Goal: Information Seeking & Learning: Learn about a topic

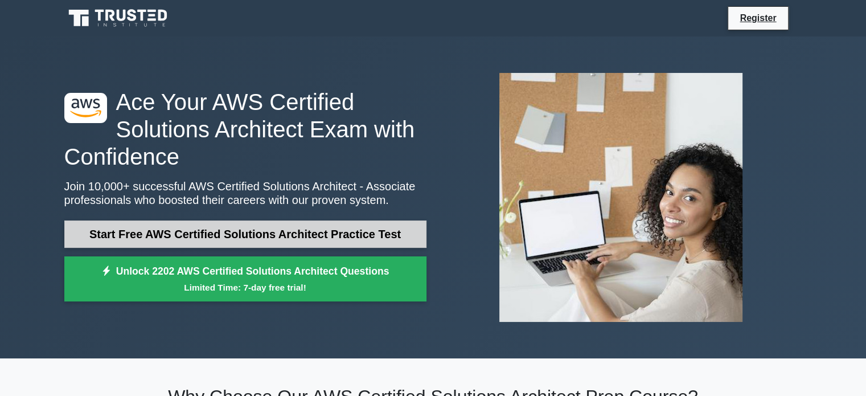
click at [349, 234] on link "Start Free AWS Certified Solutions Architect Practice Test" at bounding box center [245, 233] width 362 height 27
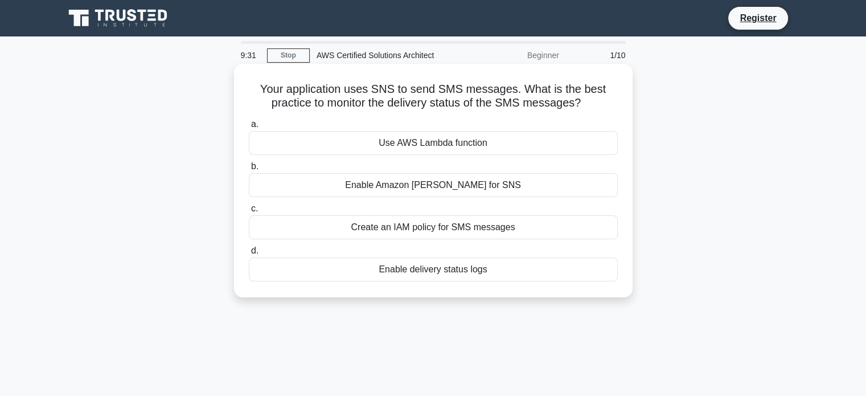
click at [454, 273] on div "Enable delivery status logs" at bounding box center [433, 269] width 369 height 24
click at [249, 255] on input "d. Enable delivery status logs" at bounding box center [249, 250] width 0 height 7
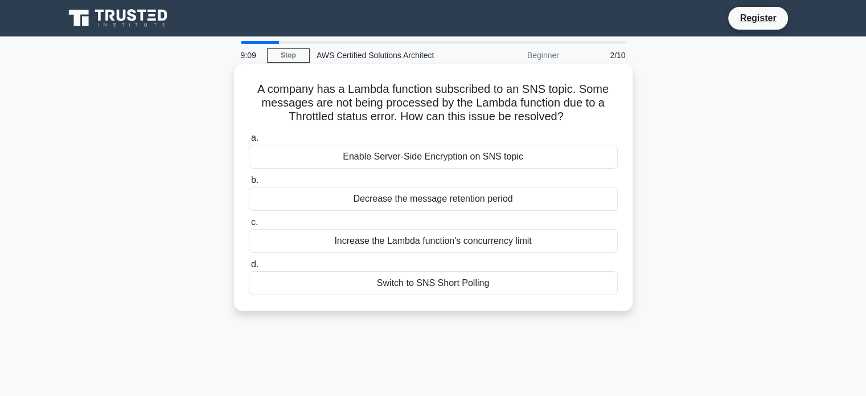
click at [463, 245] on div "Increase the Lambda function's concurrency limit" at bounding box center [433, 241] width 369 height 24
click at [249, 226] on input "c. Increase the Lambda function's concurrency limit" at bounding box center [249, 222] width 0 height 7
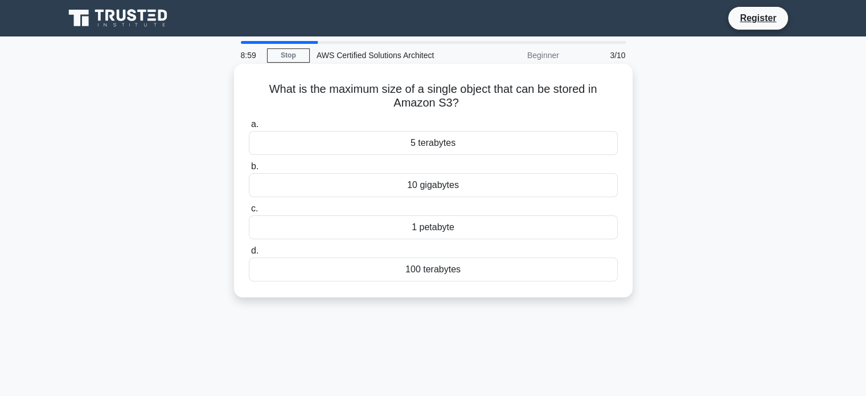
click at [413, 113] on div "What is the maximum size of a single object that can be stored in Amazon S3? .s…" at bounding box center [434, 180] width 390 height 224
click at [416, 144] on div "5 terabytes" at bounding box center [433, 143] width 369 height 24
click at [249, 128] on input "a. 5 terabytes" at bounding box center [249, 124] width 0 height 7
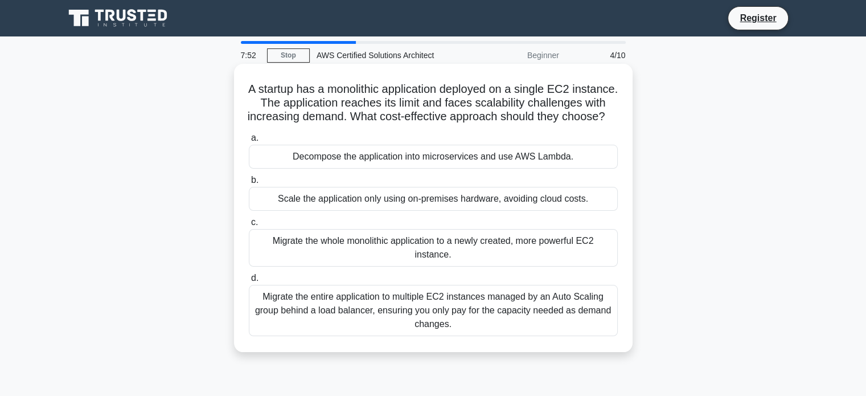
click at [469, 167] on div "Decompose the application into microservices and use AWS Lambda." at bounding box center [433, 157] width 369 height 24
click at [249, 142] on input "a. Decompose the application into microservices and use AWS Lambda." at bounding box center [249, 137] width 0 height 7
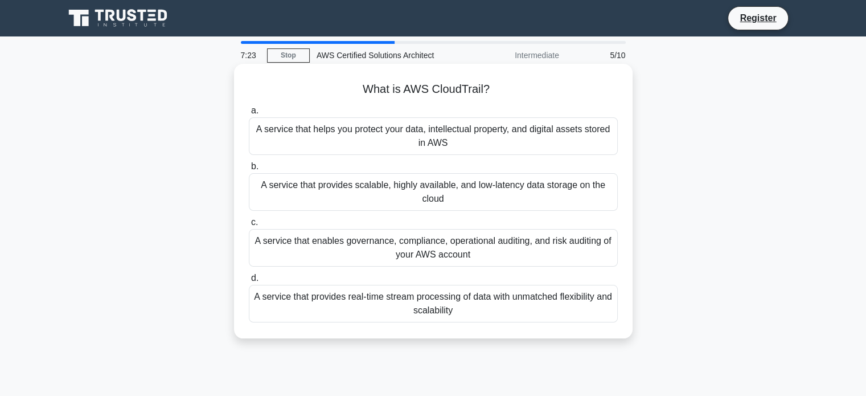
click at [443, 252] on div "A service that enables governance, compliance, operational auditing, and risk a…" at bounding box center [433, 248] width 369 height 38
click at [249, 226] on input "c. A service that enables governance, compliance, operational auditing, and ris…" at bounding box center [249, 222] width 0 height 7
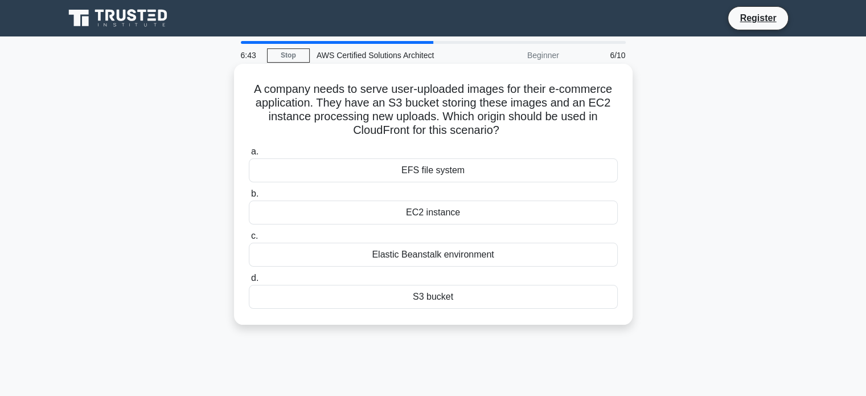
click at [437, 305] on div "S3 bucket" at bounding box center [433, 297] width 369 height 24
click at [249, 282] on input "d. S3 bucket" at bounding box center [249, 277] width 0 height 7
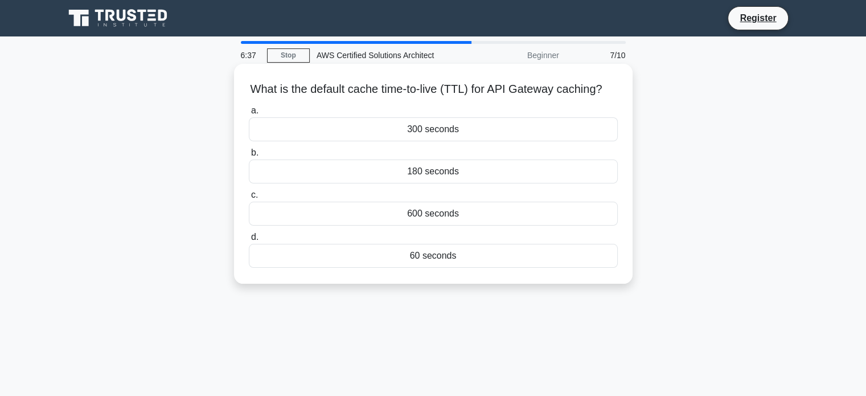
click at [437, 141] on div "300 seconds" at bounding box center [433, 129] width 369 height 24
click at [249, 114] on input "a. 300 seconds" at bounding box center [249, 110] width 0 height 7
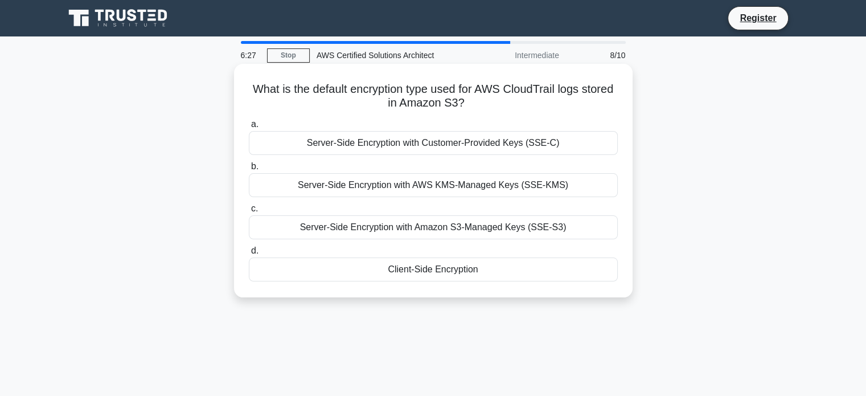
click at [458, 225] on div "Server-Side Encryption with Amazon S3-Managed Keys (SSE-S3)" at bounding box center [433, 227] width 369 height 24
click at [249, 212] on input "c. Server-Side Encryption with Amazon S3-Managed Keys (SSE-S3)" at bounding box center [249, 208] width 0 height 7
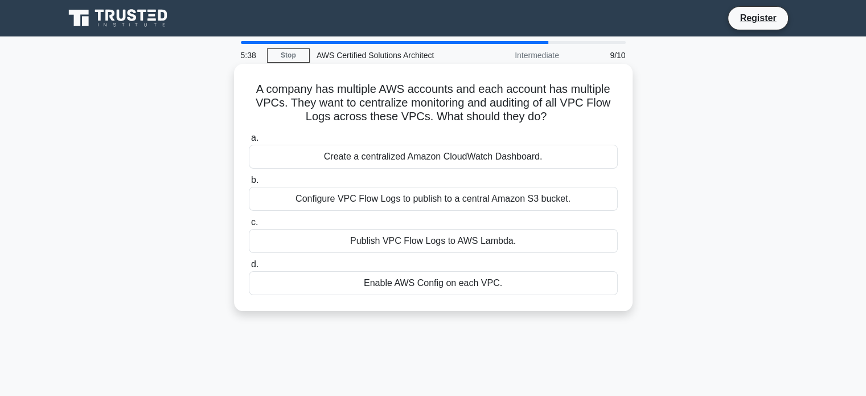
click at [464, 202] on div "Configure VPC Flow Logs to publish to a central Amazon S3 bucket." at bounding box center [433, 199] width 369 height 24
click at [249, 184] on input "b. Configure VPC Flow Logs to publish to a central Amazon S3 bucket." at bounding box center [249, 180] width 0 height 7
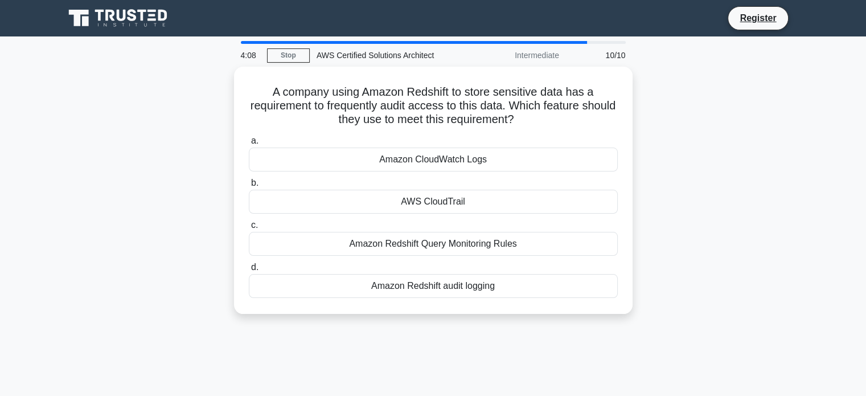
drag, startPoint x: 479, startPoint y: 277, endPoint x: 693, endPoint y: 155, distance: 246.1
click at [693, 155] on div "A company using Amazon Redshift to store sensitive data has a requirement to fr…" at bounding box center [434, 197] width 752 height 261
click at [694, 154] on div "A company using Amazon Redshift to store sensitive data has a requirement to fr…" at bounding box center [434, 197] width 752 height 261
click at [692, 160] on div "A company using Amazon Redshift to store sensitive data has a requirement to fr…" at bounding box center [434, 197] width 752 height 261
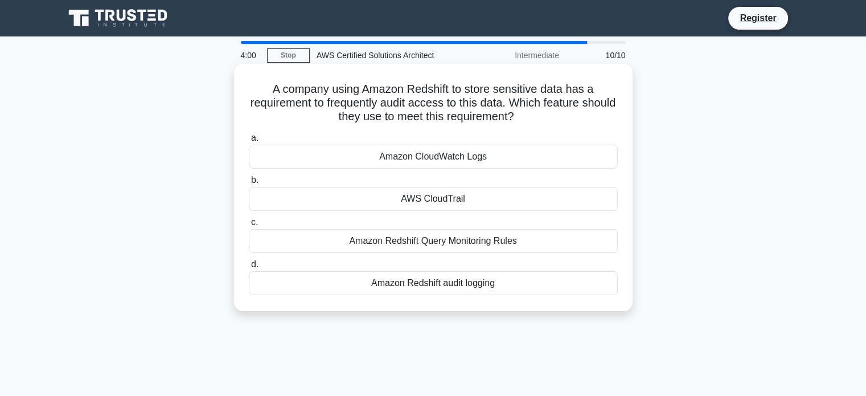
click at [478, 283] on div "Amazon Redshift audit logging" at bounding box center [433, 283] width 369 height 24
click at [249, 268] on input "d. Amazon Redshift audit logging" at bounding box center [249, 264] width 0 height 7
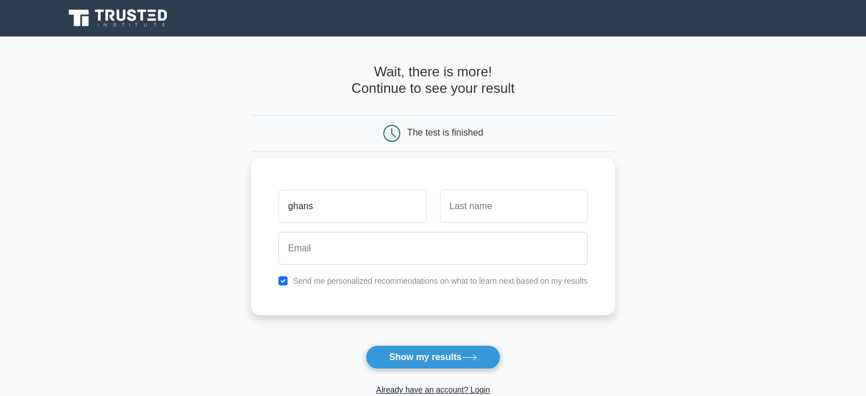
type input "[PERSON_NAME]"
click at [481, 218] on input "text" at bounding box center [513, 206] width 147 height 33
type input "[PERSON_NAME]"
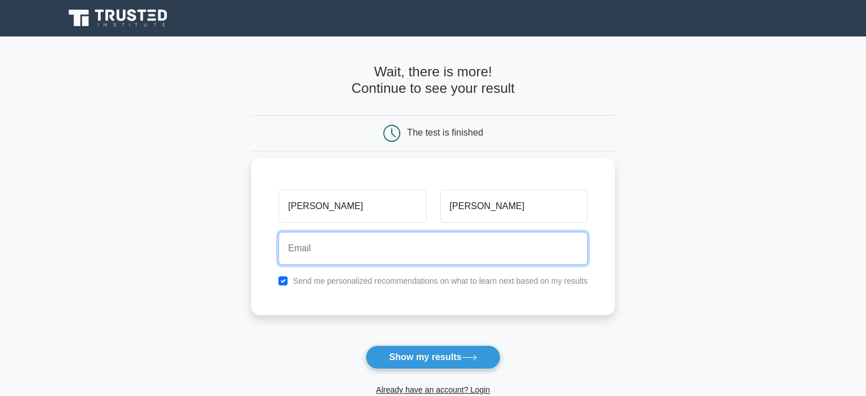
click at [379, 252] on input "email" at bounding box center [432, 248] width 309 height 33
type input "[EMAIL_ADDRESS][DOMAIN_NAME]"
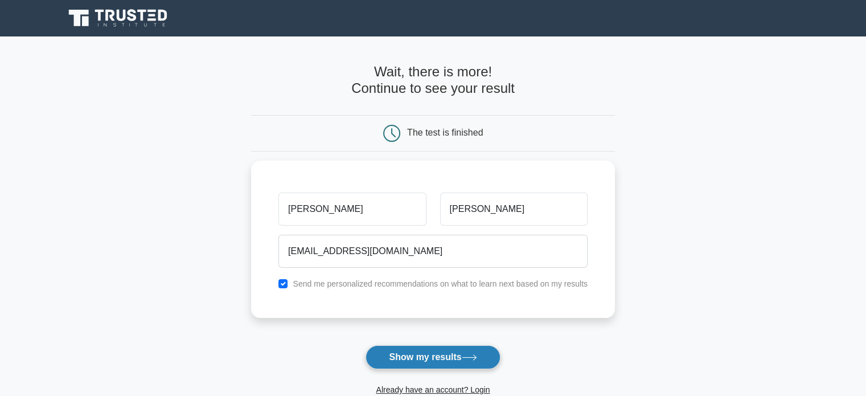
click at [444, 356] on button "Show my results" at bounding box center [433, 357] width 134 height 24
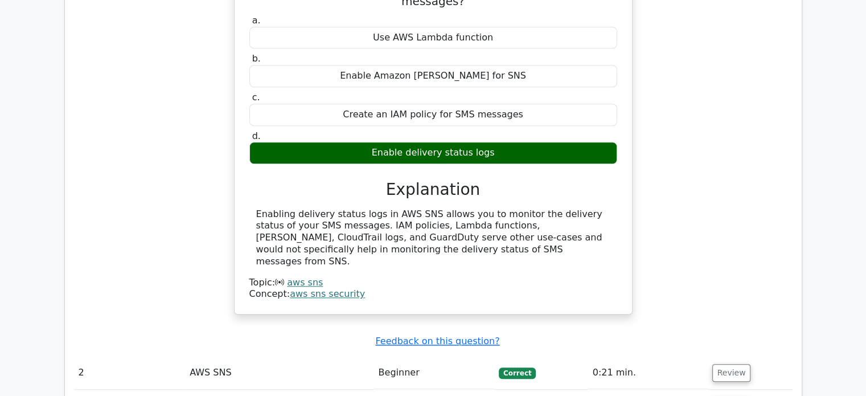
scroll to position [1310, 0]
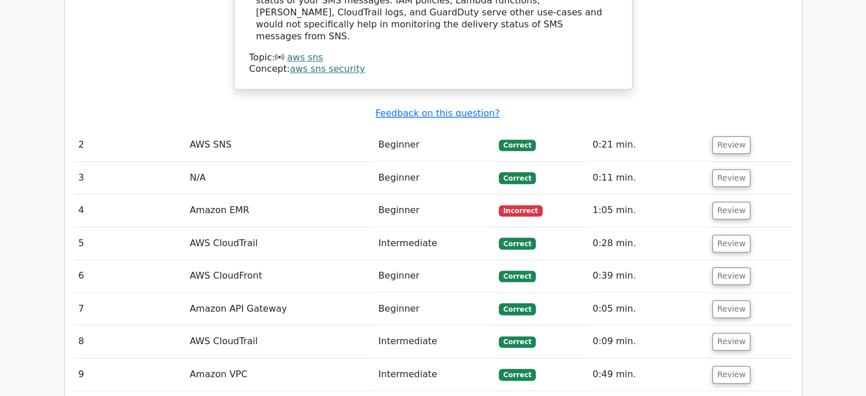
click at [302, 194] on td "Amazon EMR" at bounding box center [279, 210] width 188 height 32
click at [234, 194] on td "Amazon EMR" at bounding box center [279, 210] width 188 height 32
click at [730, 202] on button "Review" at bounding box center [731, 211] width 39 height 18
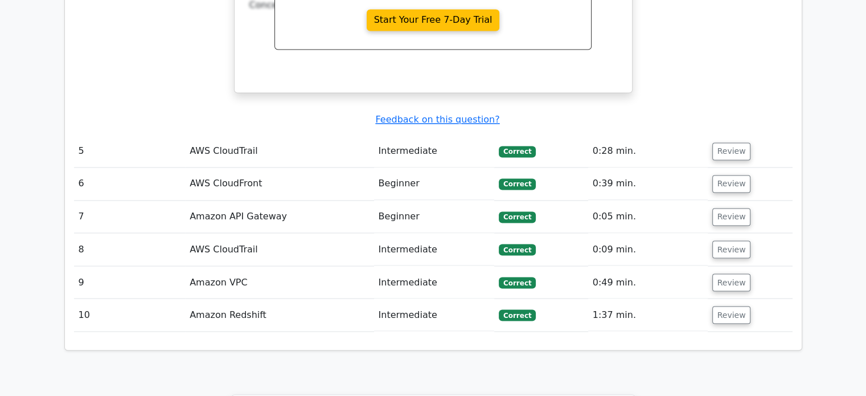
scroll to position [1993, 0]
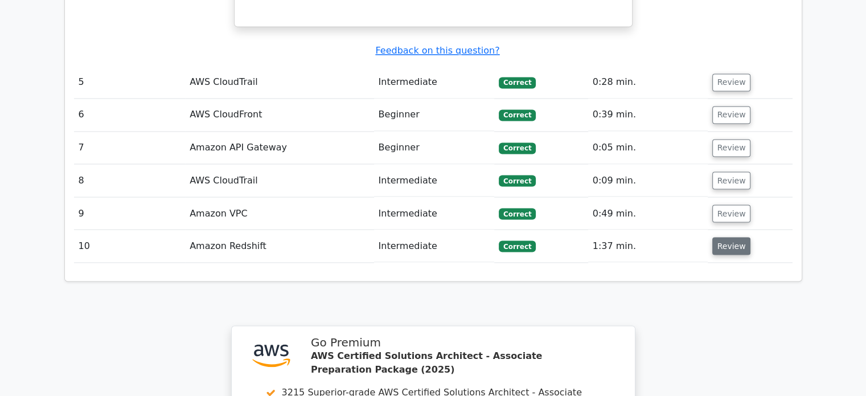
click at [721, 237] on button "Review" at bounding box center [731, 246] width 39 height 18
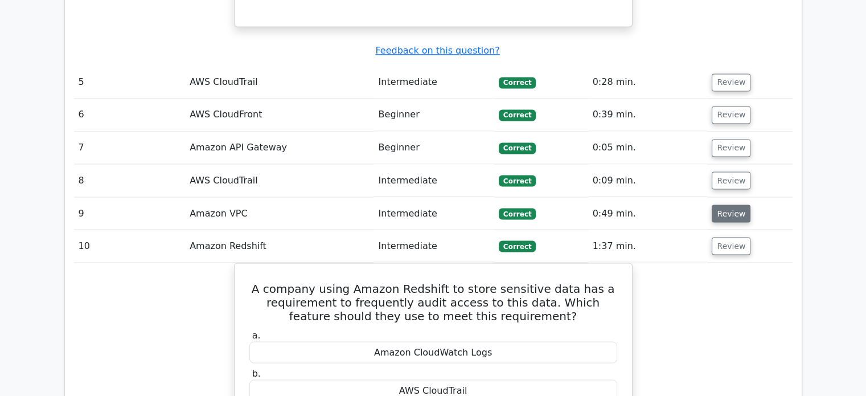
click at [727, 204] on button "Review" at bounding box center [731, 213] width 39 height 18
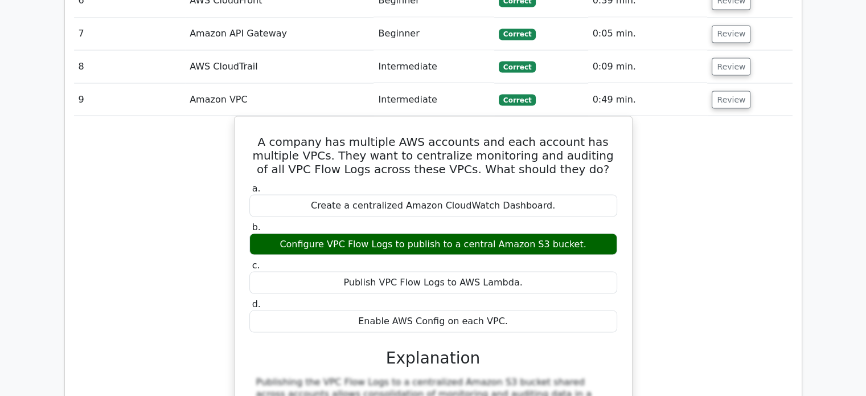
scroll to position [1879, 0]
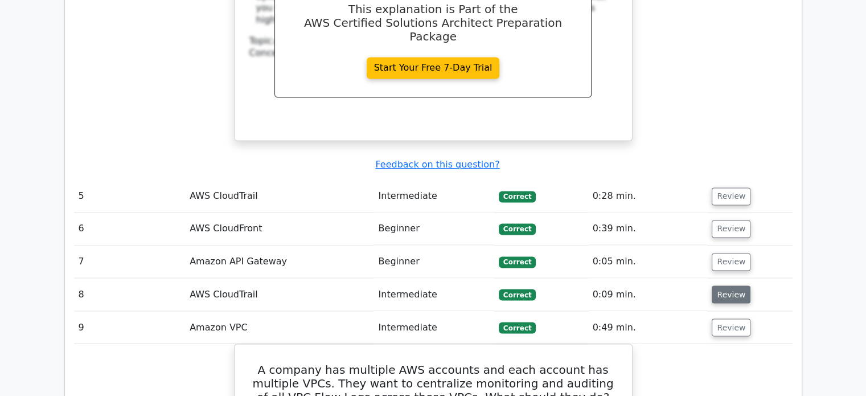
click at [721, 285] on button "Review" at bounding box center [731, 294] width 39 height 18
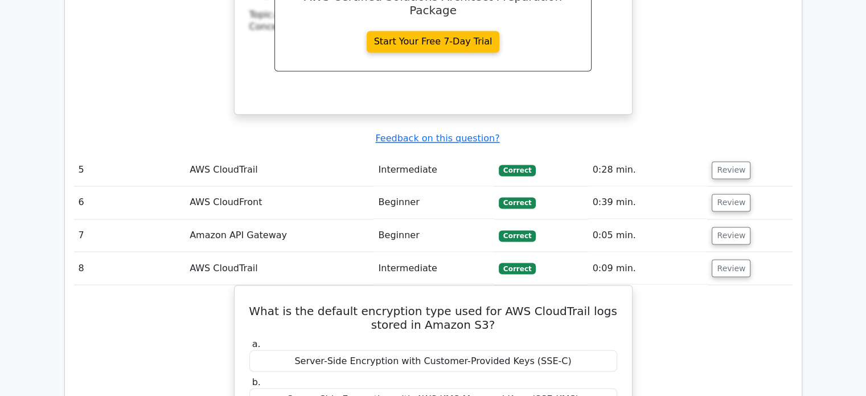
scroll to position [1822, 0]
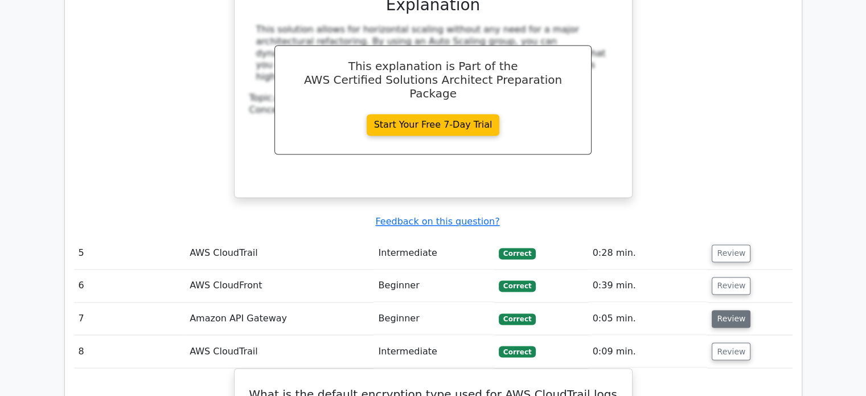
click at [733, 310] on button "Review" at bounding box center [731, 319] width 39 height 18
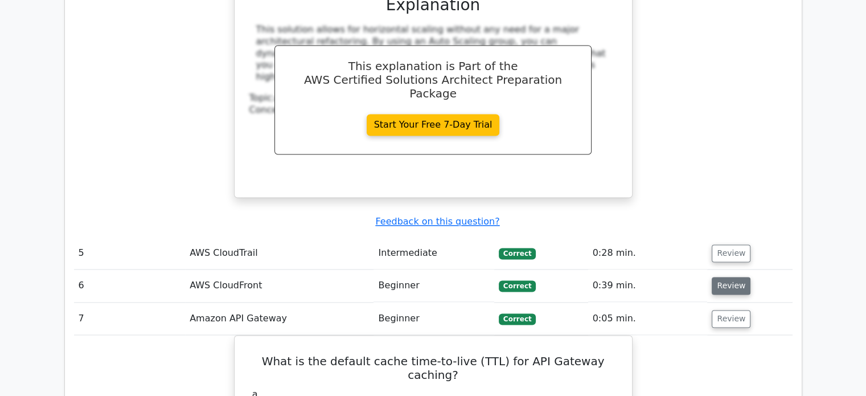
click at [727, 277] on button "Review" at bounding box center [731, 286] width 39 height 18
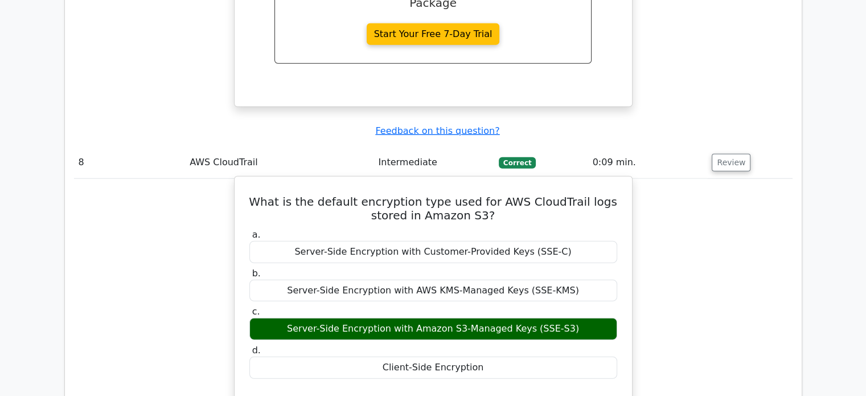
scroll to position [2961, 0]
